Goal: Information Seeking & Learning: Find specific fact

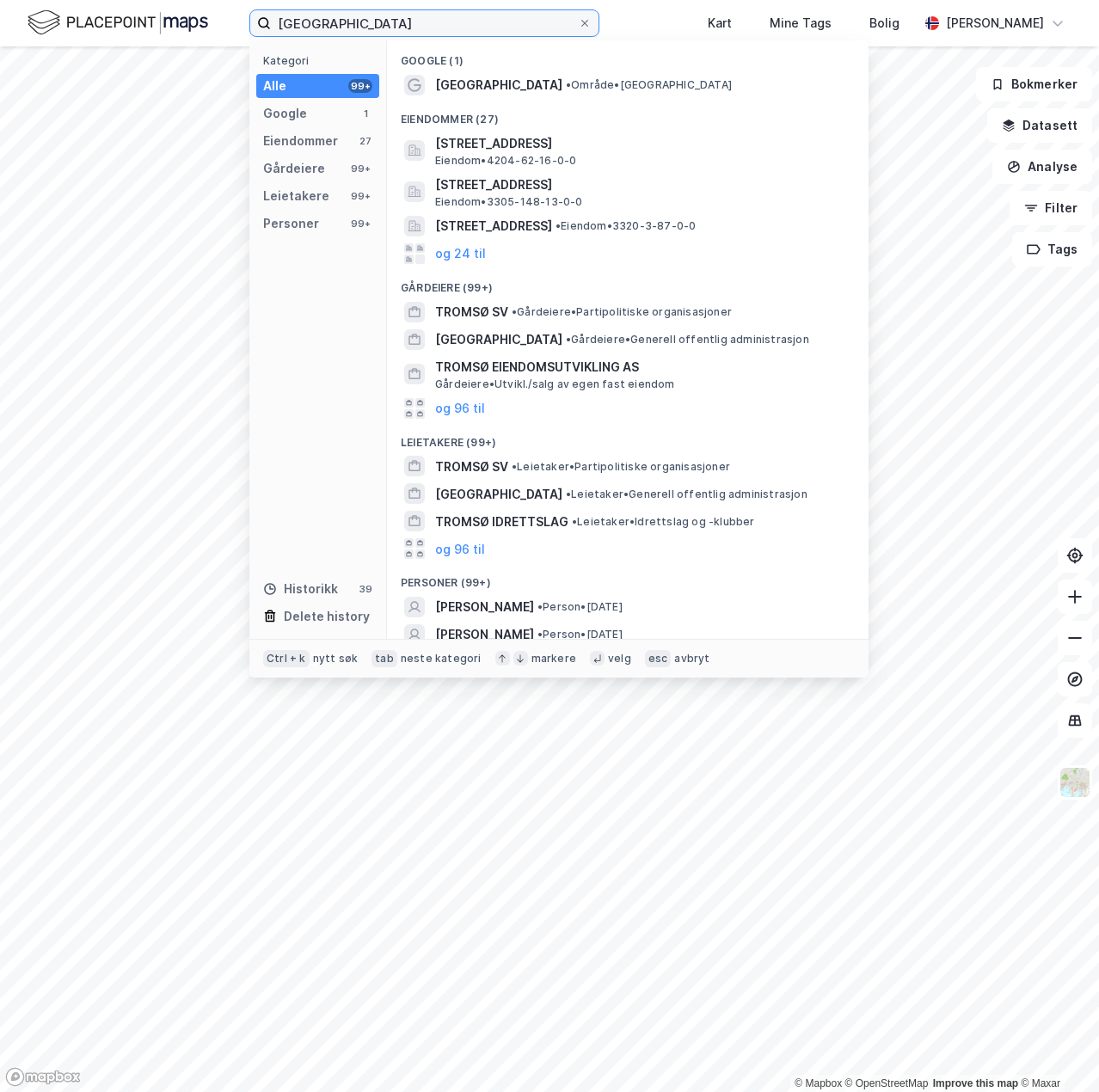
drag, startPoint x: 349, startPoint y: 25, endPoint x: 268, endPoint y: 24, distance: 81.0
click at [268, 24] on label "[GEOGRAPHIC_DATA]" at bounding box center [424, 23] width 350 height 27
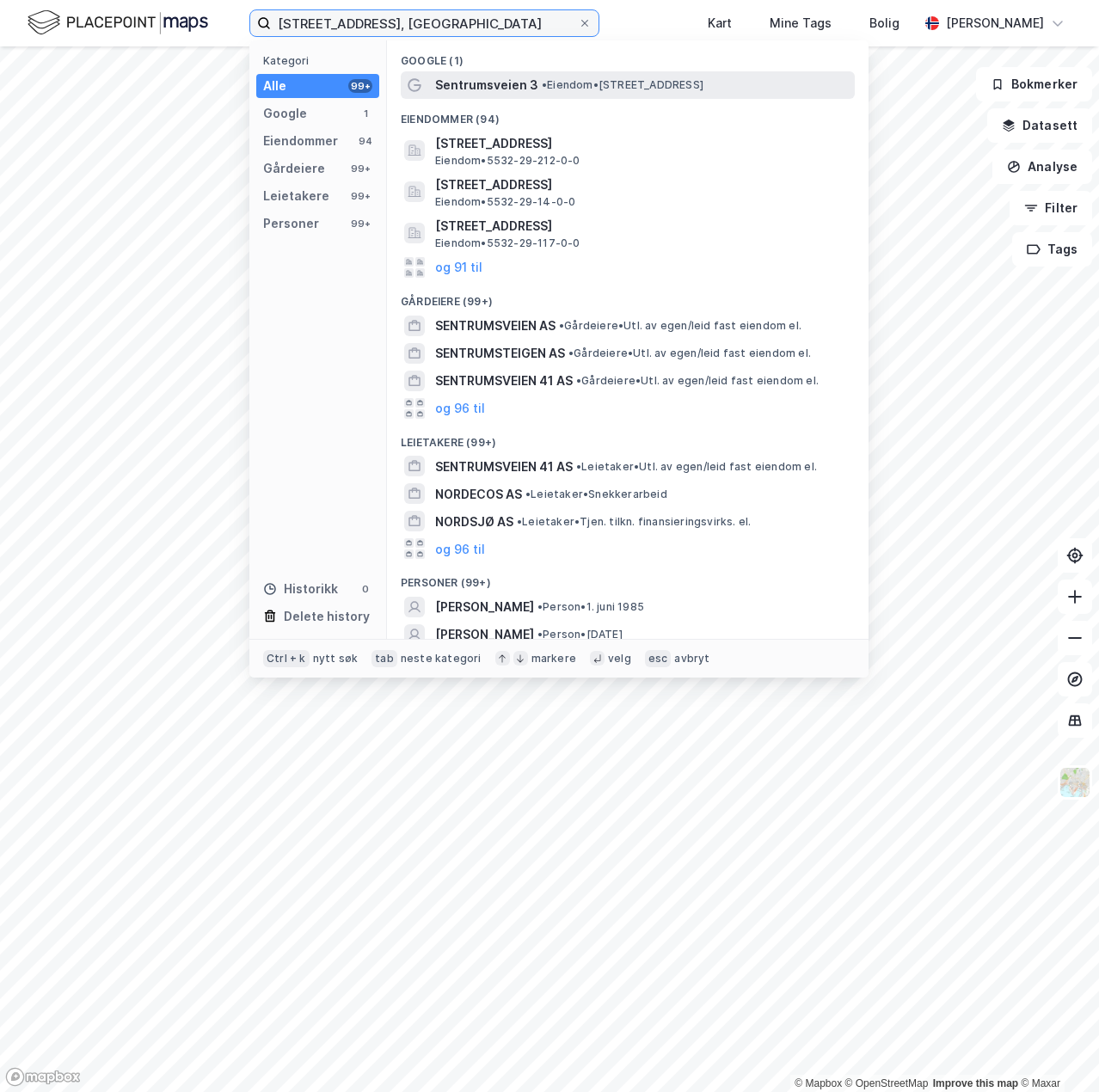
type input "[STREET_ADDRESS], [GEOGRAPHIC_DATA]"
click at [530, 77] on span "Sentrumsveien 3" at bounding box center [487, 85] width 103 height 20
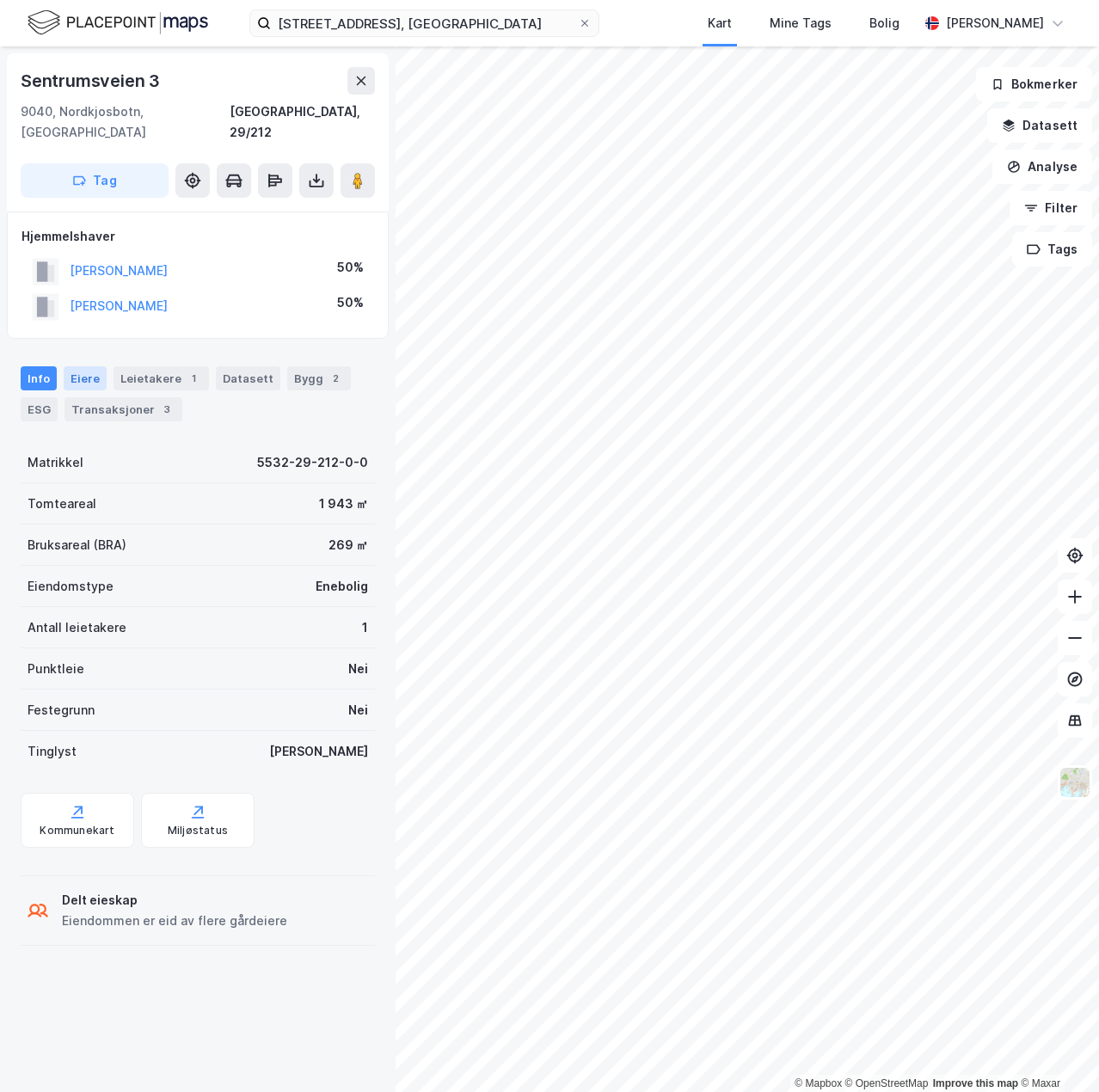
click at [74, 367] on div "Eiere" at bounding box center [85, 378] width 43 height 24
